Goal: Information Seeking & Learning: Learn about a topic

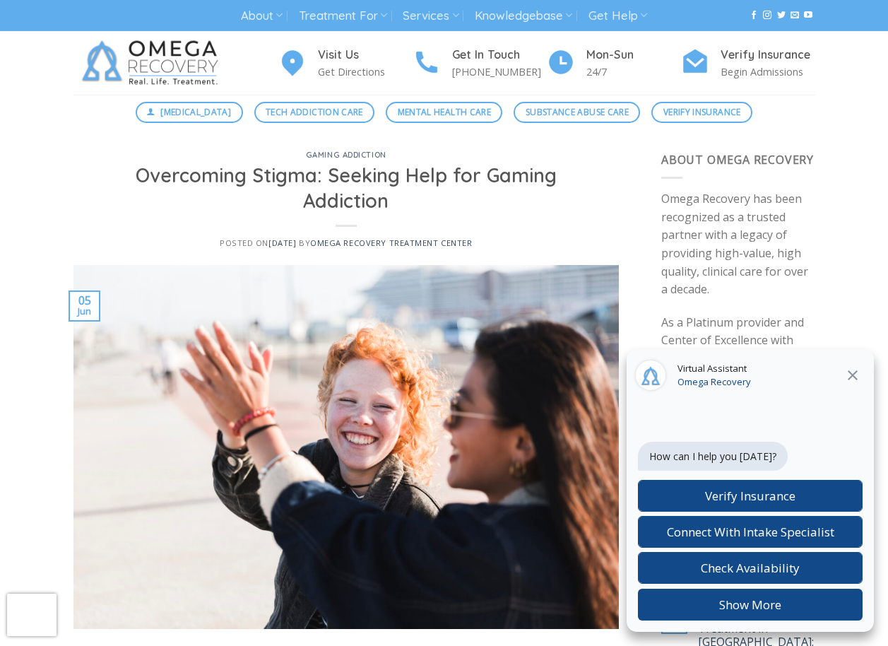
click at [857, 372] on icon "Close" at bounding box center [852, 375] width 17 height 17
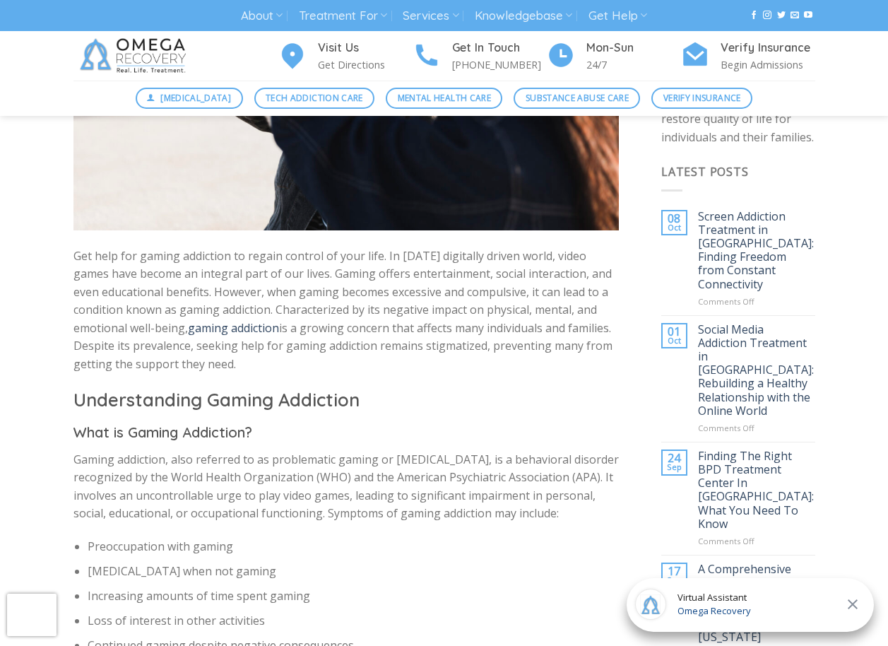
scroll to position [424, 0]
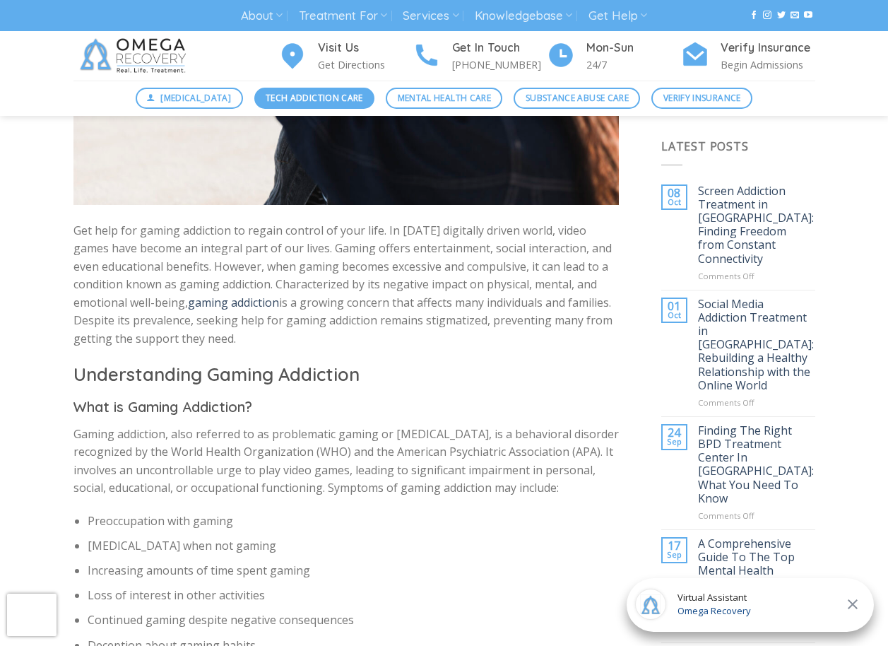
click at [331, 99] on span "Tech Addiction Care" at bounding box center [314, 97] width 97 height 13
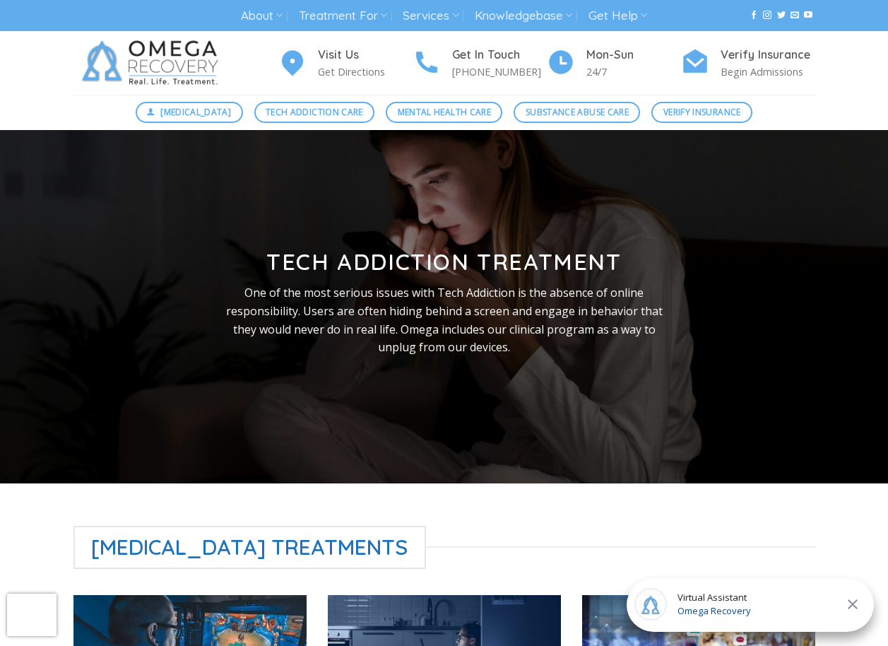
click at [855, 602] on icon "Close" at bounding box center [852, 603] width 17 height 17
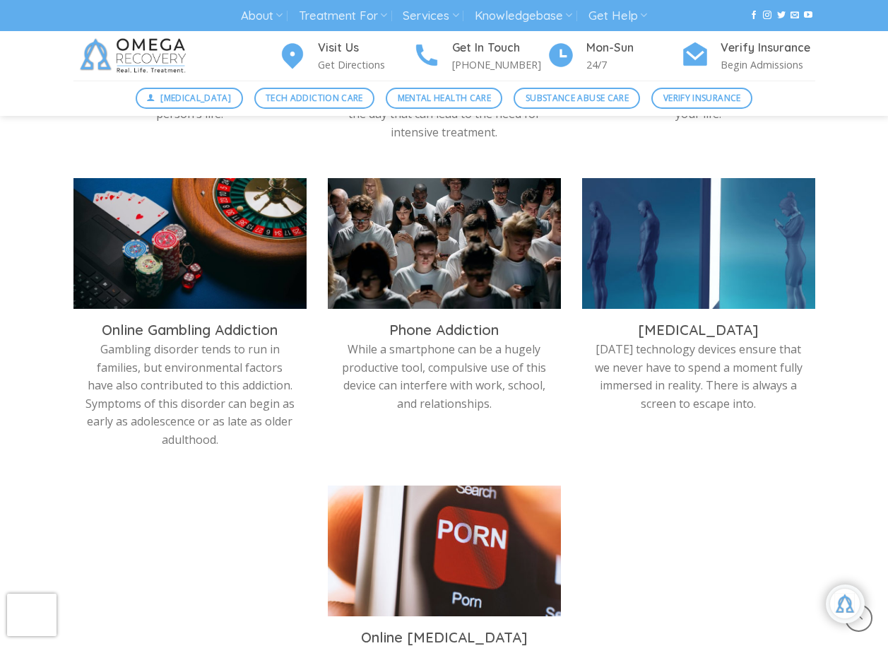
scroll to position [848, 0]
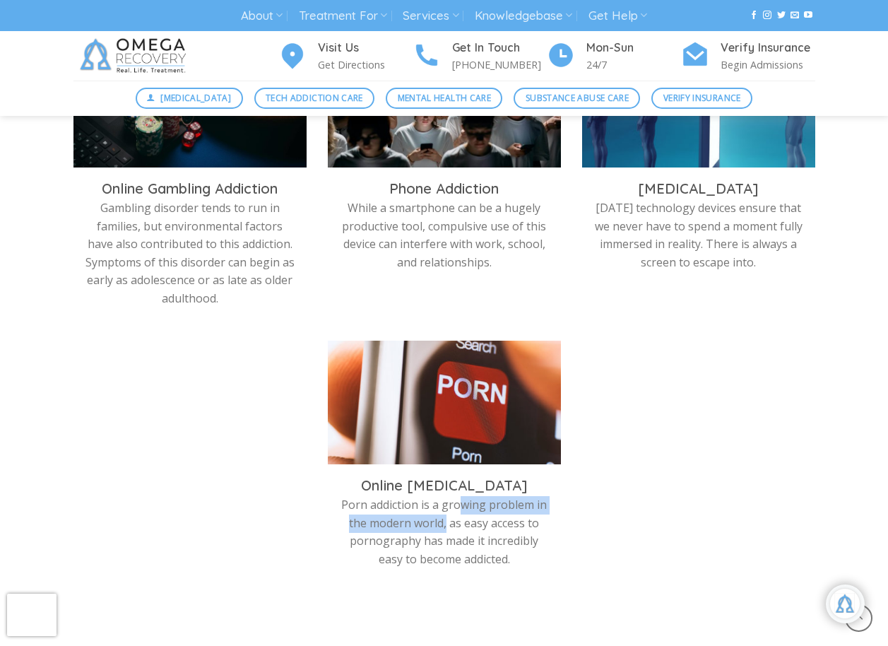
drag, startPoint x: 460, startPoint y: 495, endPoint x: 446, endPoint y: 518, distance: 26.9
click at [446, 518] on div "Online Pornography Addiction Porn addiction is a growing problem in the modern …" at bounding box center [444, 522] width 212 height 92
click at [380, 396] on img at bounding box center [444, 405] width 233 height 131
click at [470, 416] on img at bounding box center [444, 405] width 233 height 131
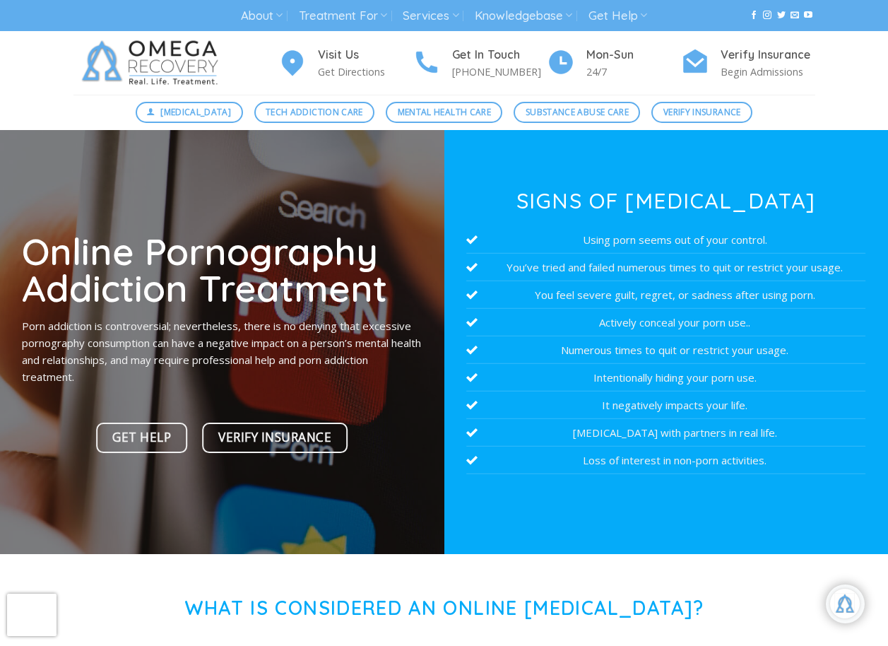
scroll to position [236, 0]
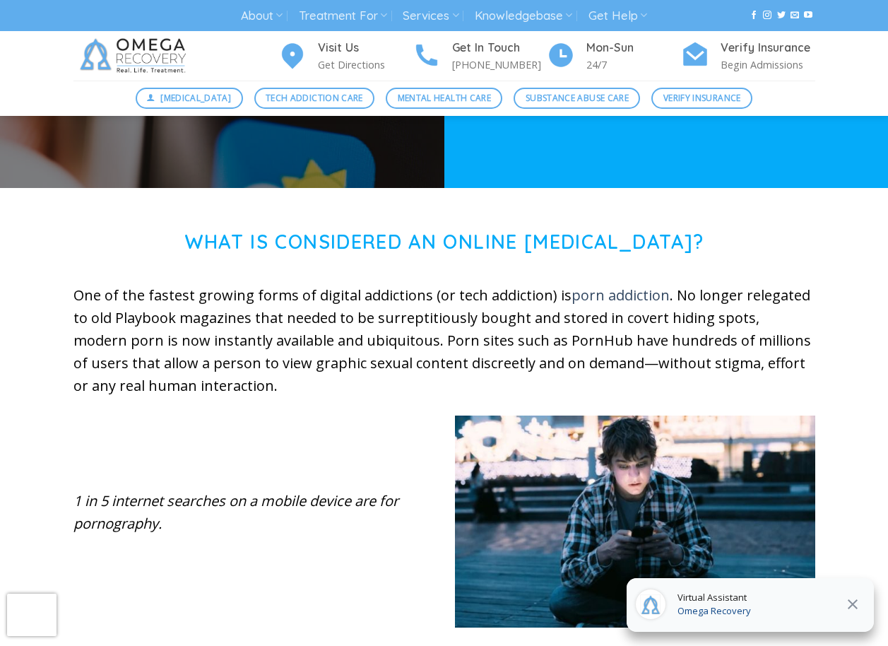
scroll to position [424, 0]
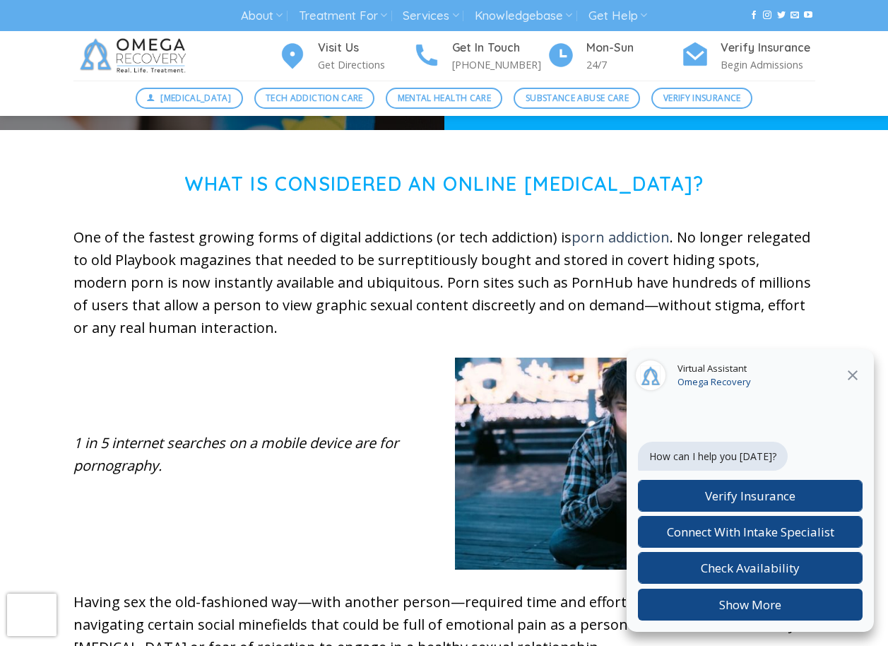
click at [852, 376] on icon "Close" at bounding box center [852, 375] width 17 height 17
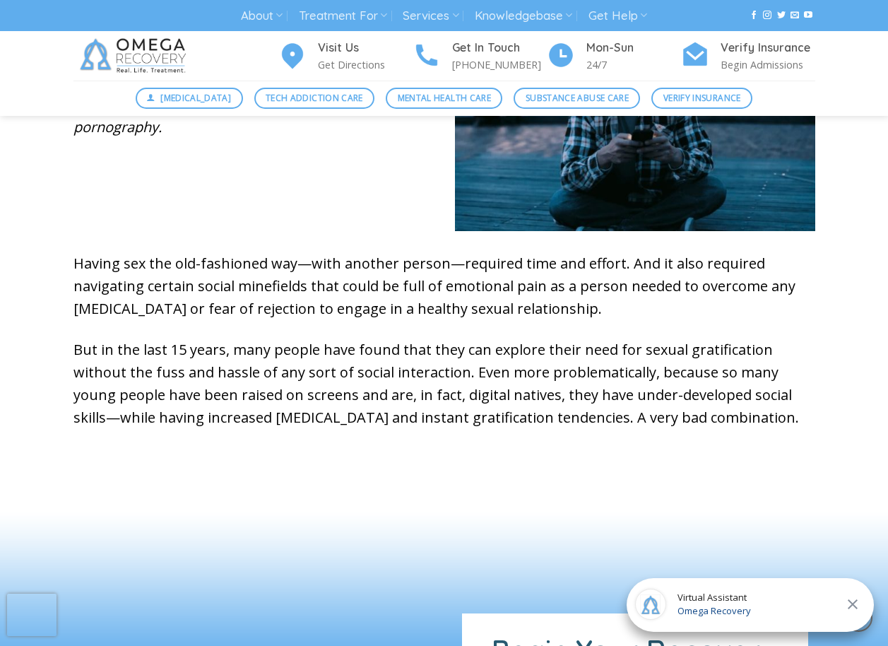
scroll to position [777, 0]
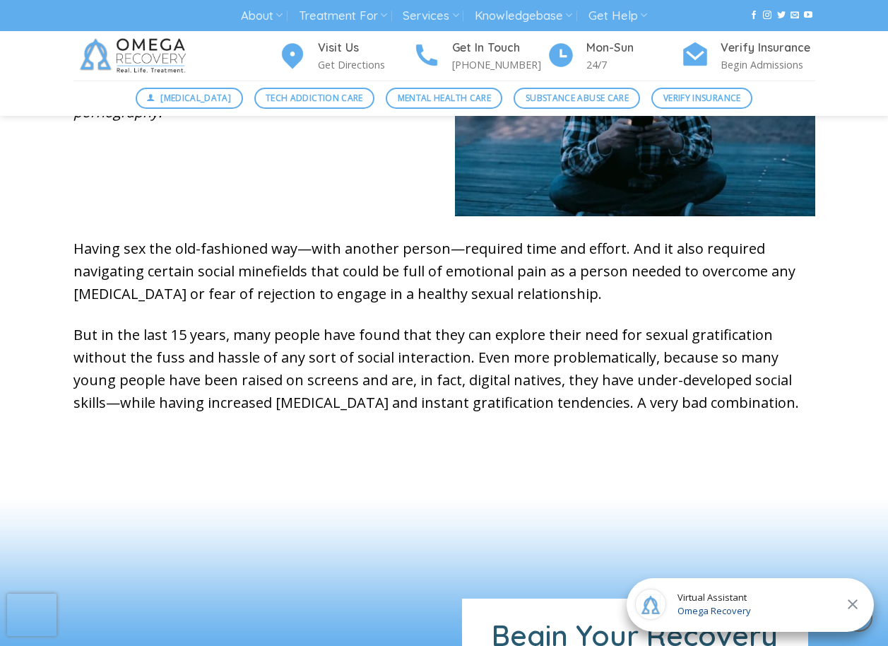
click at [855, 605] on icon "Close" at bounding box center [852, 603] width 17 height 17
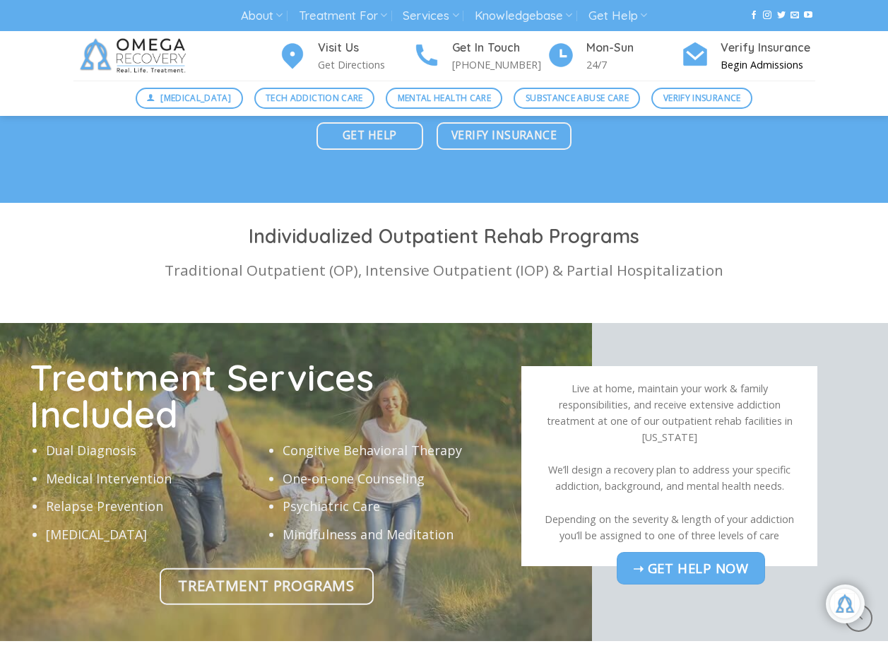
scroll to position [4449, 0]
